Goal: Check status: Check status

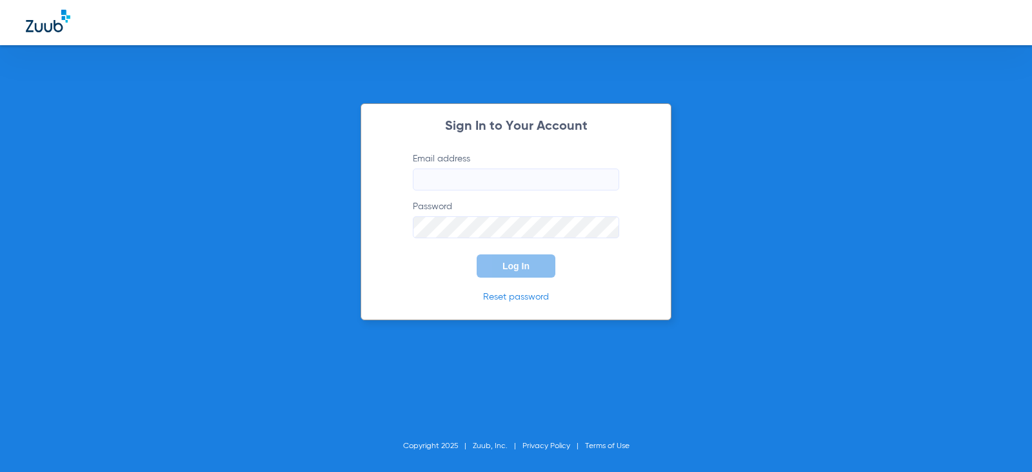
click at [513, 194] on form "Email address Password Log In" at bounding box center [515, 214] width 245 height 125
click at [513, 189] on input "Email address" at bounding box center [516, 179] width 206 height 22
type input "[EMAIL_ADDRESS][DOMAIN_NAME]"
click at [513, 270] on span "Log In" at bounding box center [516, 266] width 27 height 10
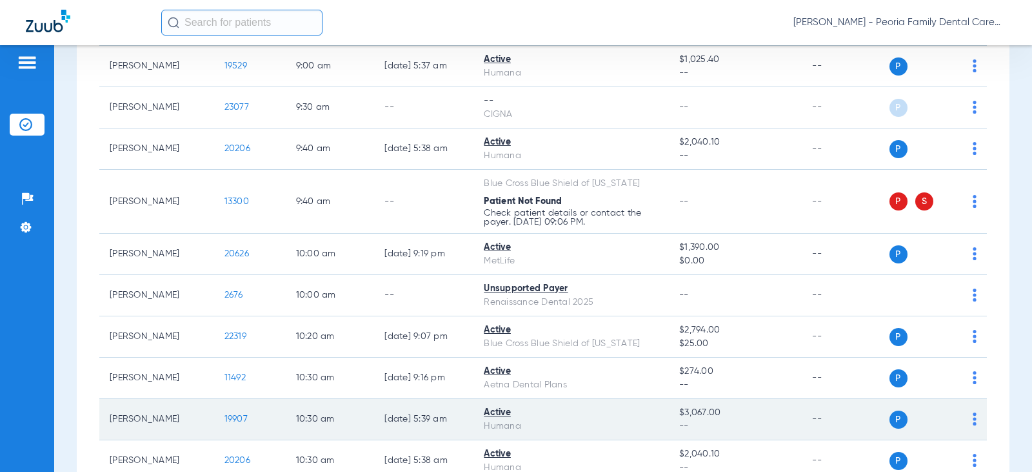
scroll to position [581, 0]
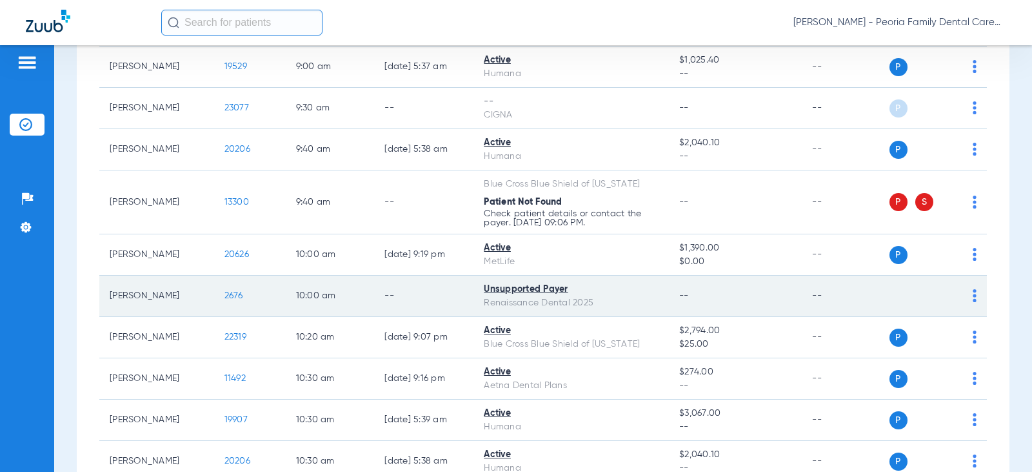
click at [228, 292] on span "2676" at bounding box center [233, 295] width 19 height 9
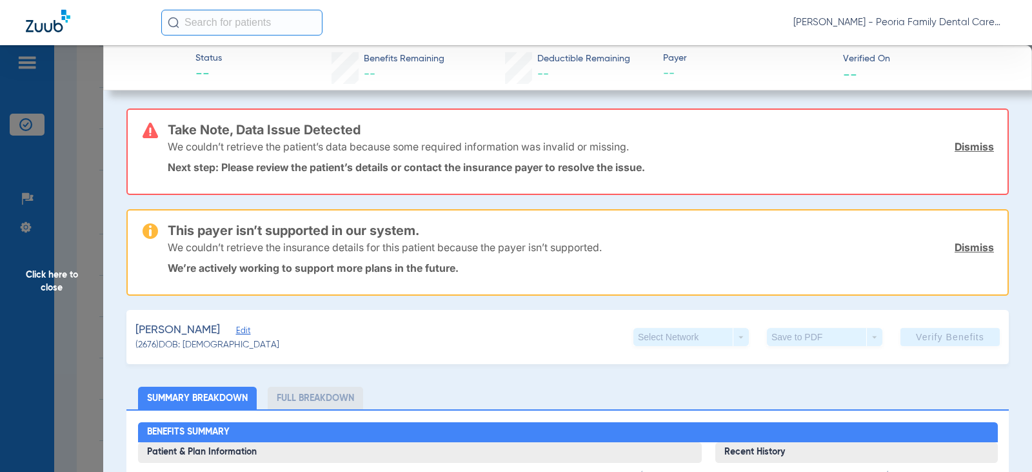
click at [955, 143] on link "Dismiss" at bounding box center [974, 146] width 39 height 13
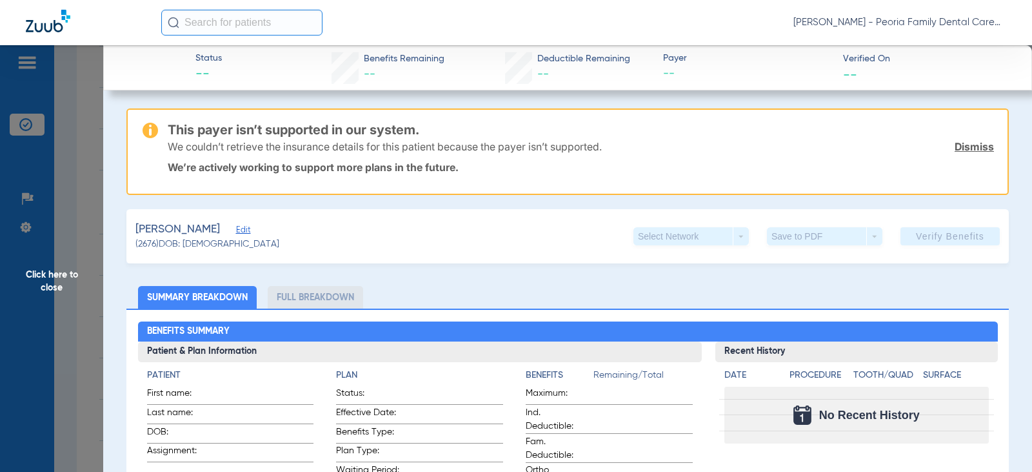
click at [961, 139] on div "We couldn’t retrieve the insurance details for this patient because the payer i…" at bounding box center [581, 147] width 826 height 34
click at [978, 146] on link "Dismiss" at bounding box center [974, 146] width 39 height 13
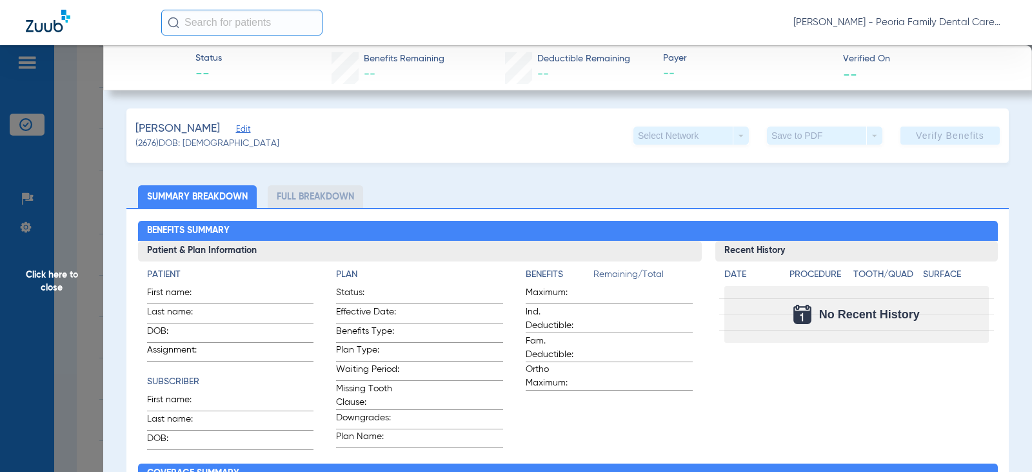
drag, startPoint x: 66, startPoint y: 274, endPoint x: 111, endPoint y: 146, distance: 134.9
click at [66, 274] on span "Click here to close" at bounding box center [51, 281] width 103 height 472
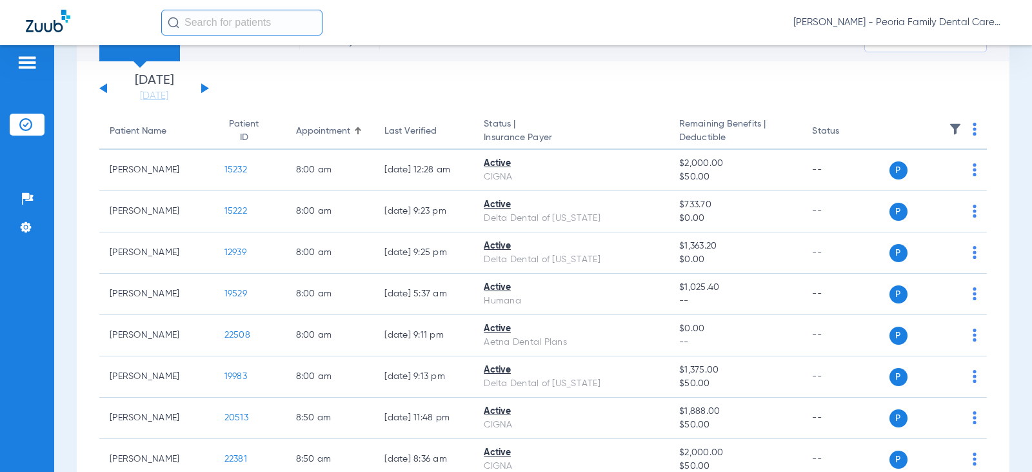
scroll to position [0, 0]
